Goal: Transaction & Acquisition: Download file/media

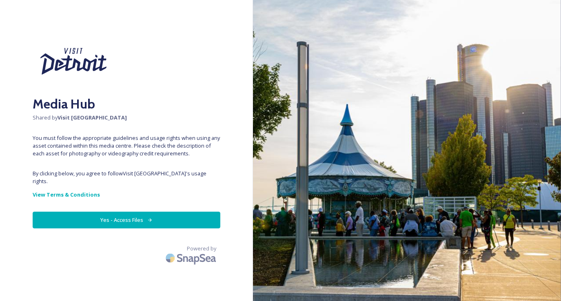
click at [154, 212] on button "Yes - Access Files" at bounding box center [127, 220] width 188 height 17
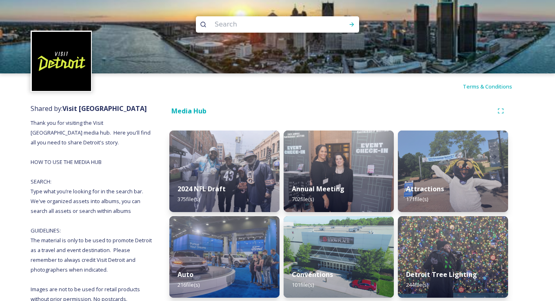
click at [237, 26] on input at bounding box center [267, 25] width 112 height 18
type input "third man"
click at [346, 28] on div "Run Search" at bounding box center [352, 24] width 15 height 15
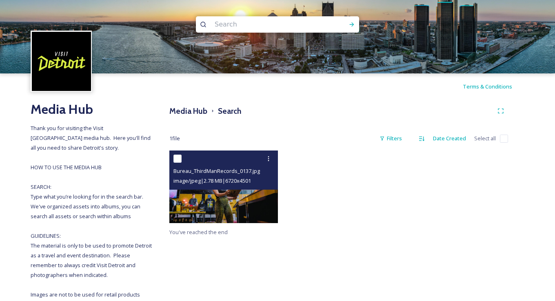
click at [251, 201] on img at bounding box center [223, 187] width 109 height 73
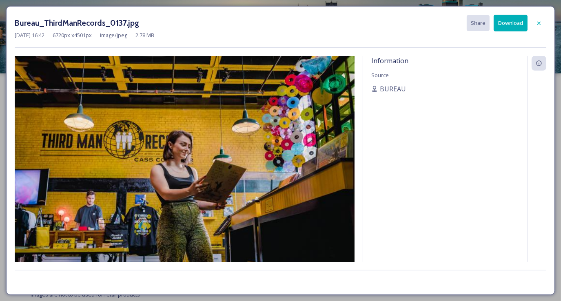
click at [506, 27] on button "Download" at bounding box center [511, 23] width 34 height 17
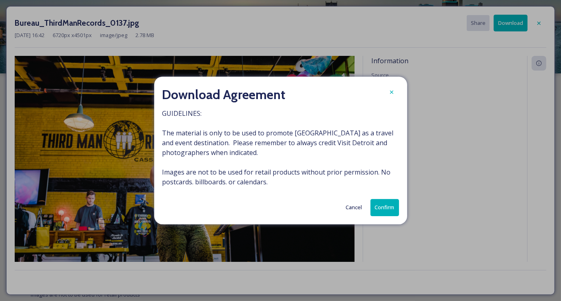
click at [391, 205] on button "Confirm" at bounding box center [385, 207] width 29 height 17
